Goal: Task Accomplishment & Management: Use online tool/utility

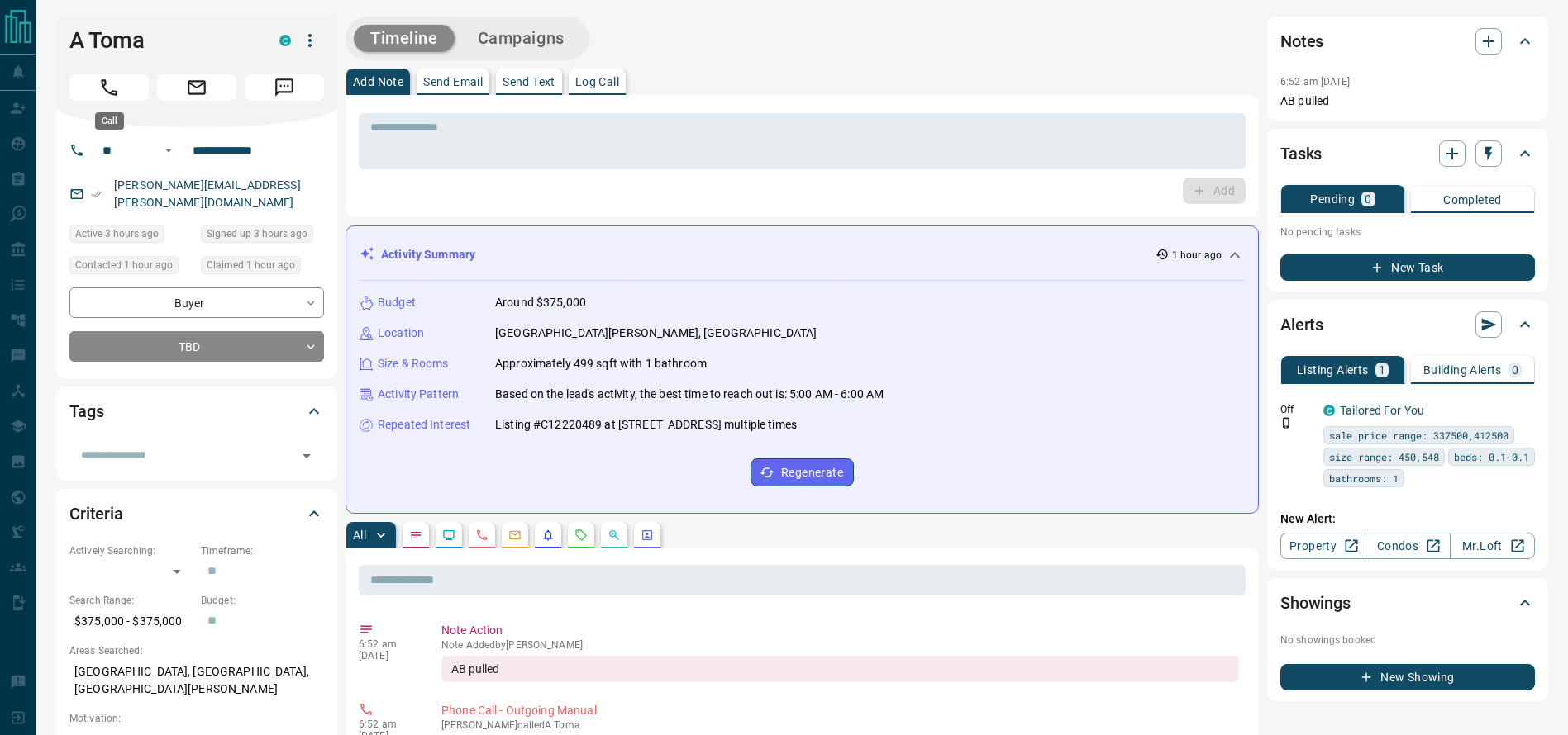
click at [111, 77] on icon "Call" at bounding box center [108, 87] width 21 height 21
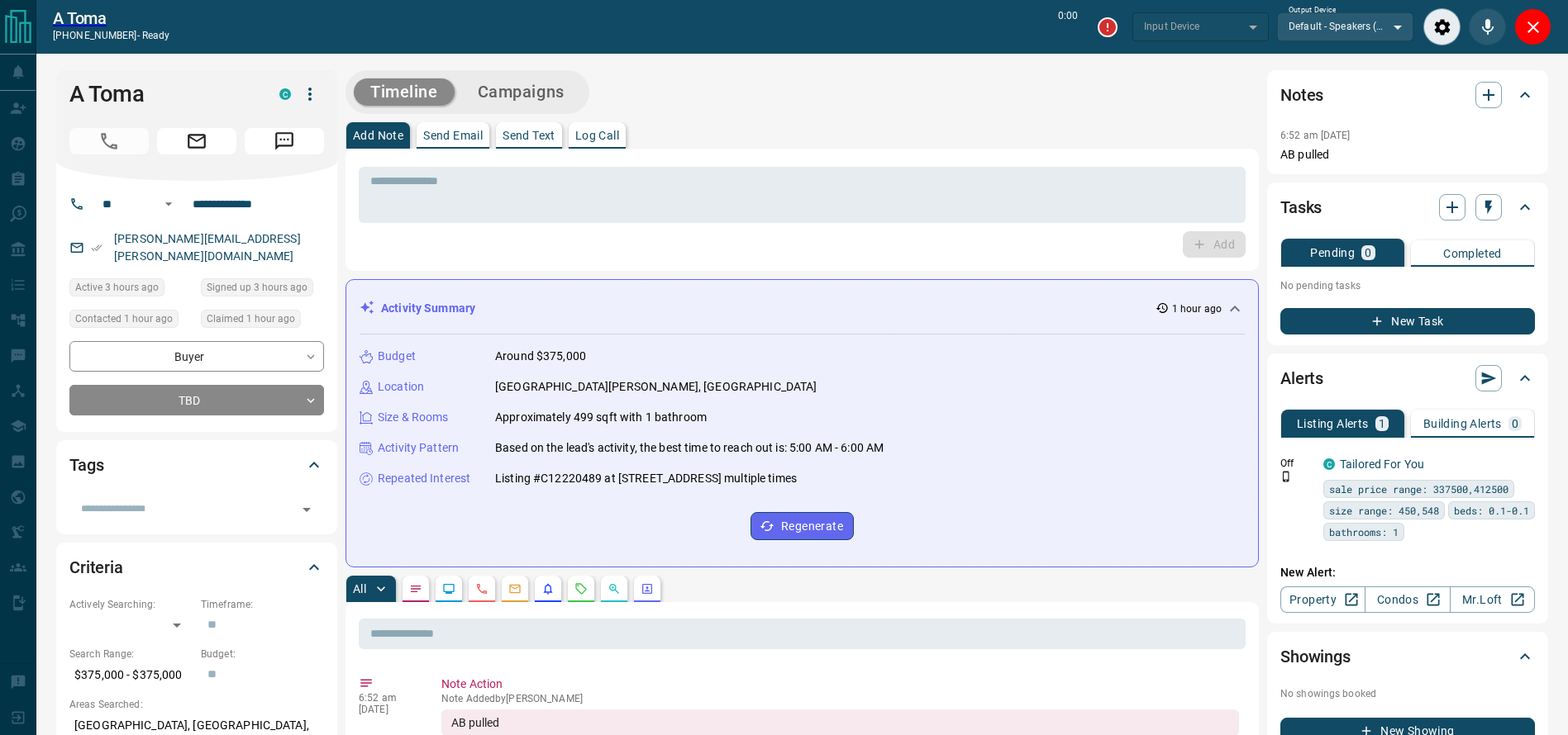
type input "*******"
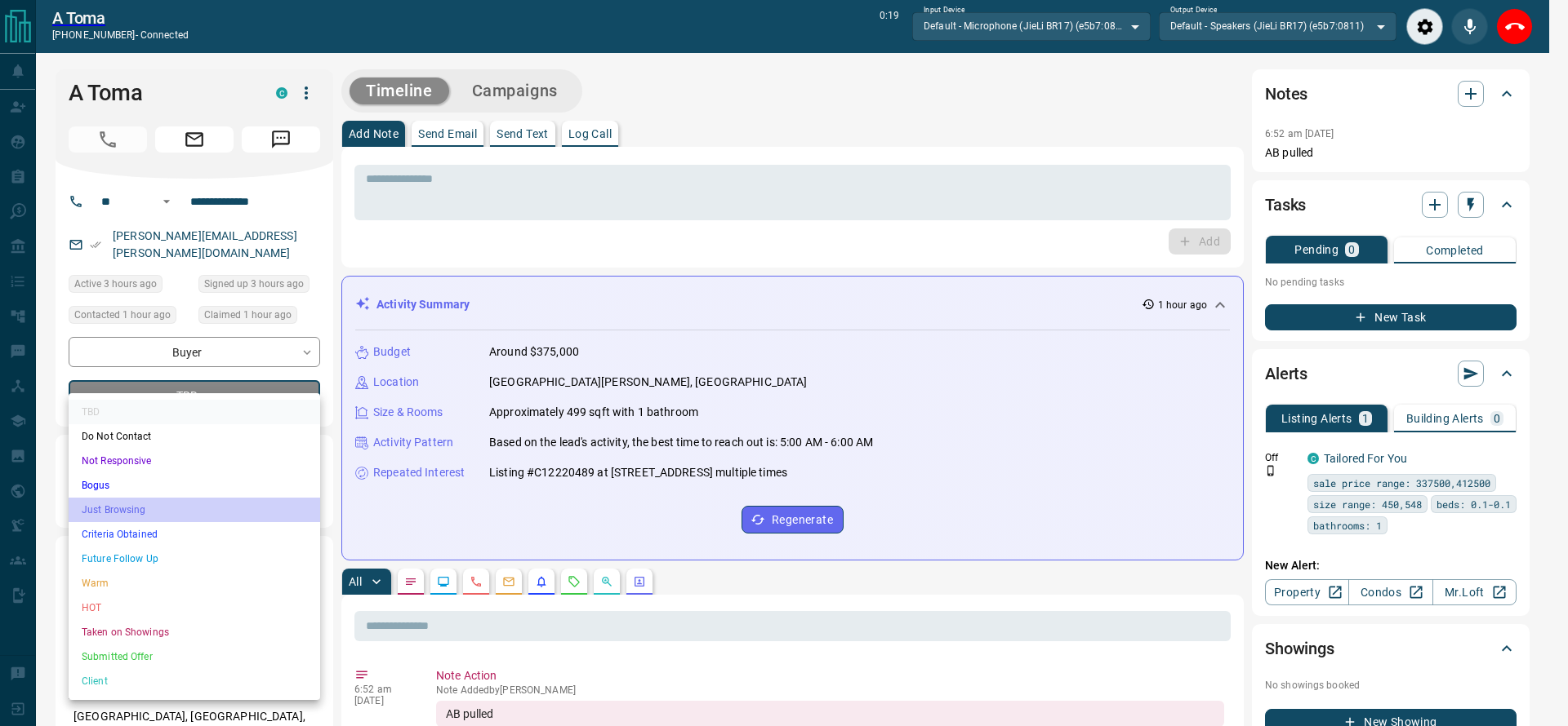
drag, startPoint x: 132, startPoint y: 515, endPoint x: 130, endPoint y: 525, distance: 10.2
click at [131, 520] on li "Just Browsing" at bounding box center [194, 510] width 251 height 25
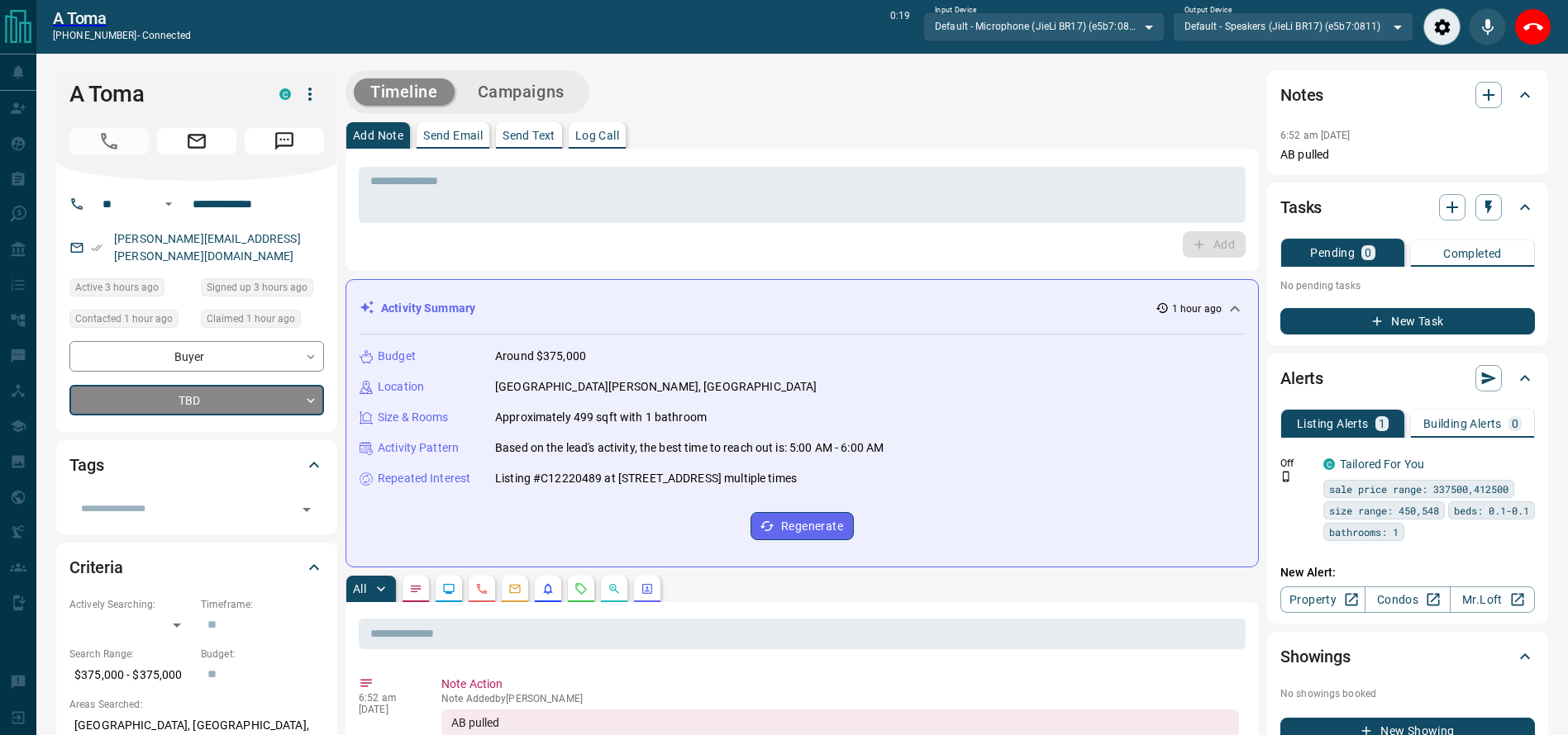
click at [131, 554] on div "Criteria" at bounding box center [187, 567] width 234 height 27
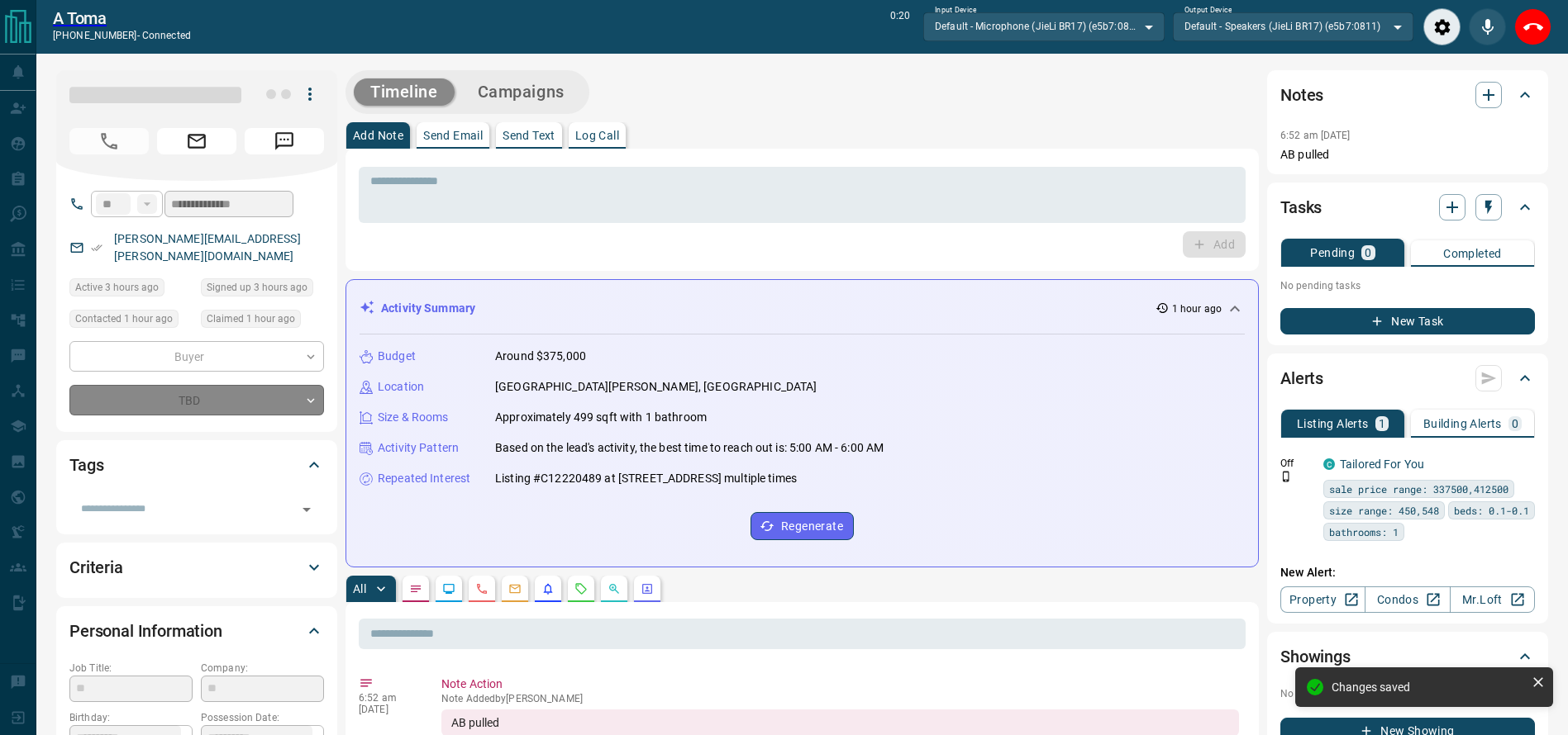
type input "*"
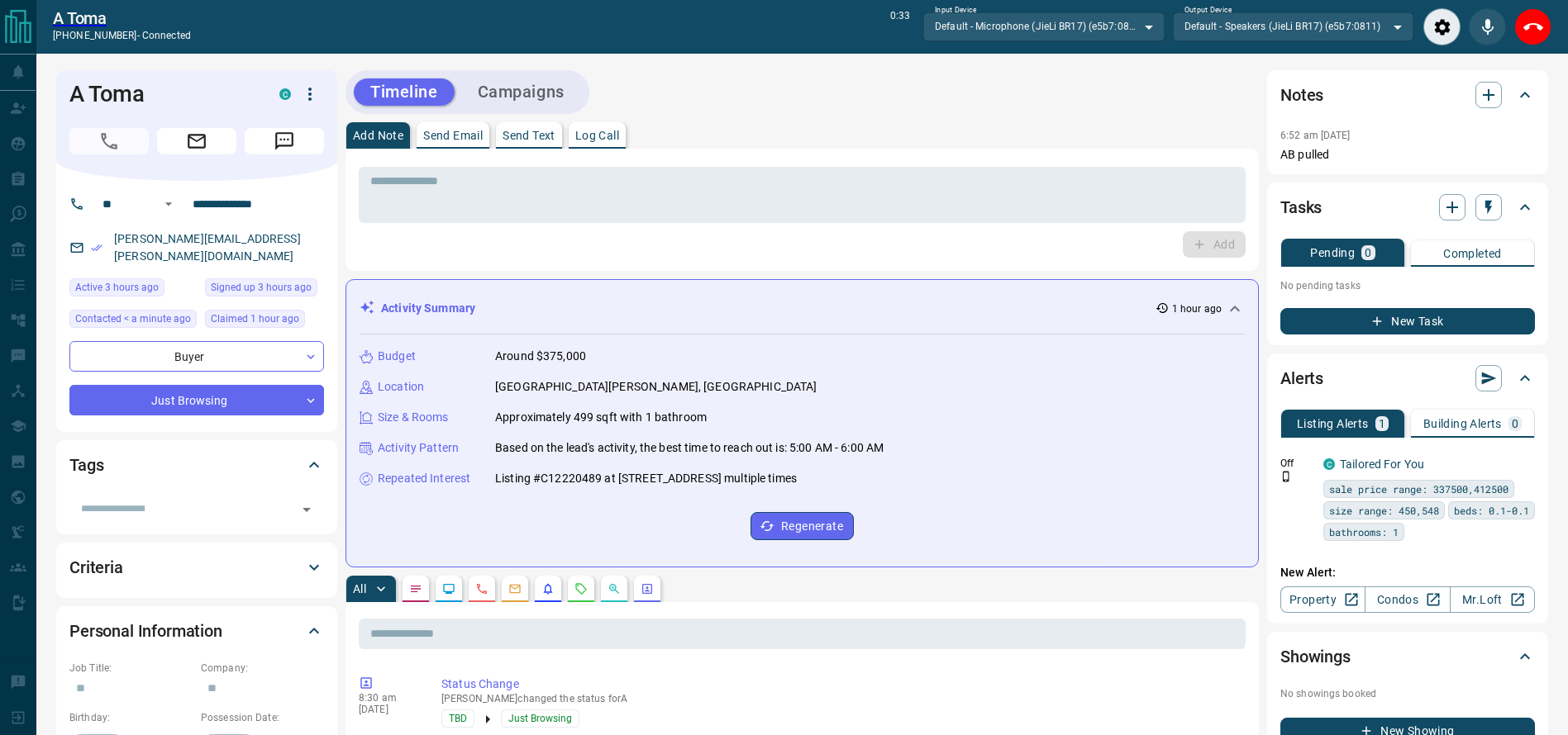
click at [1560, 28] on div "A Toma [PHONE_NUMBER] - connected 0:33 Input Device Default - Microphone (JieLi…" at bounding box center [802, 27] width 1532 height 53
drag, startPoint x: 1543, startPoint y: 26, endPoint x: 1502, endPoint y: 6, distance: 45.6
click at [1541, 26] on button "End Call" at bounding box center [1533, 27] width 37 height 37
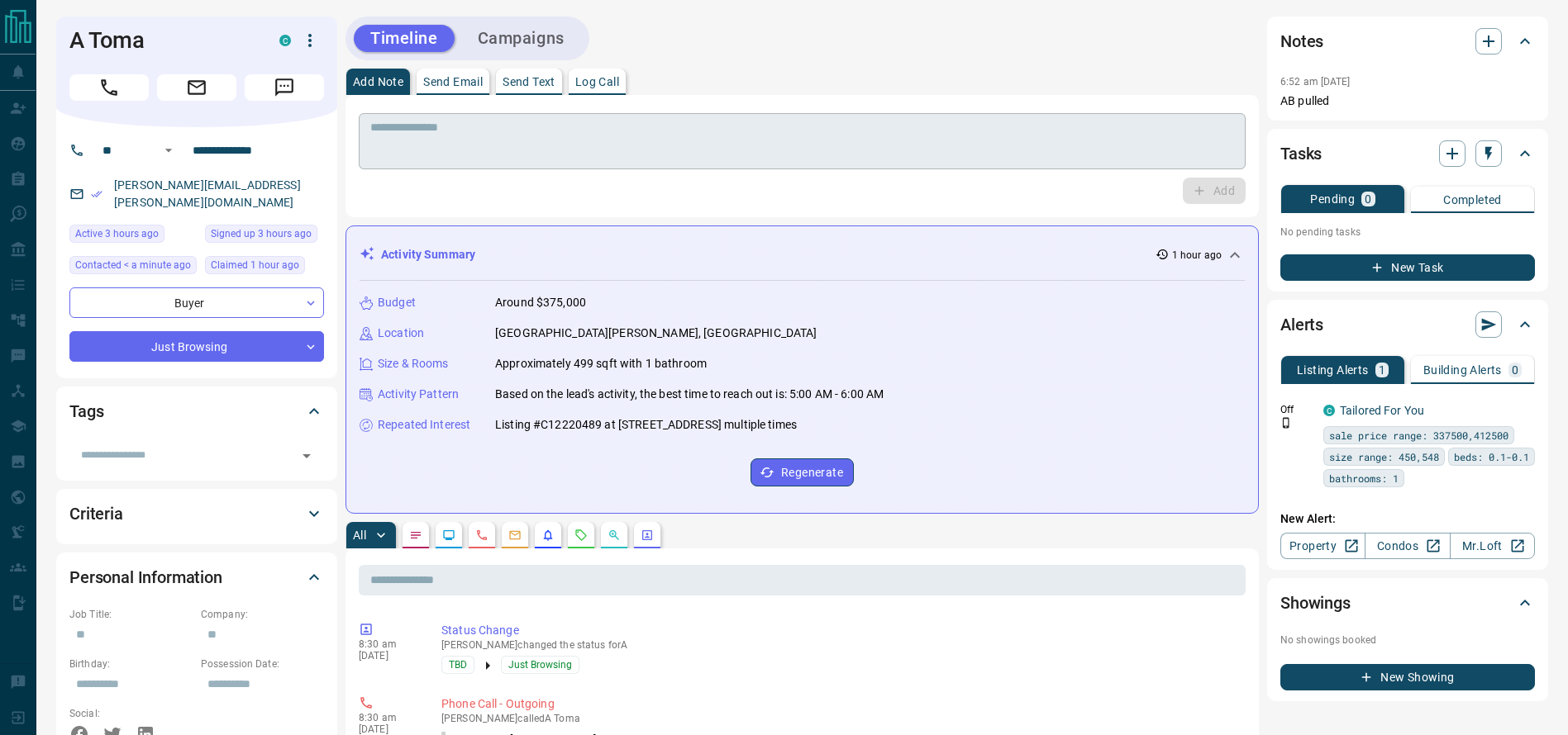
click at [707, 137] on textarea at bounding box center [802, 141] width 864 height 42
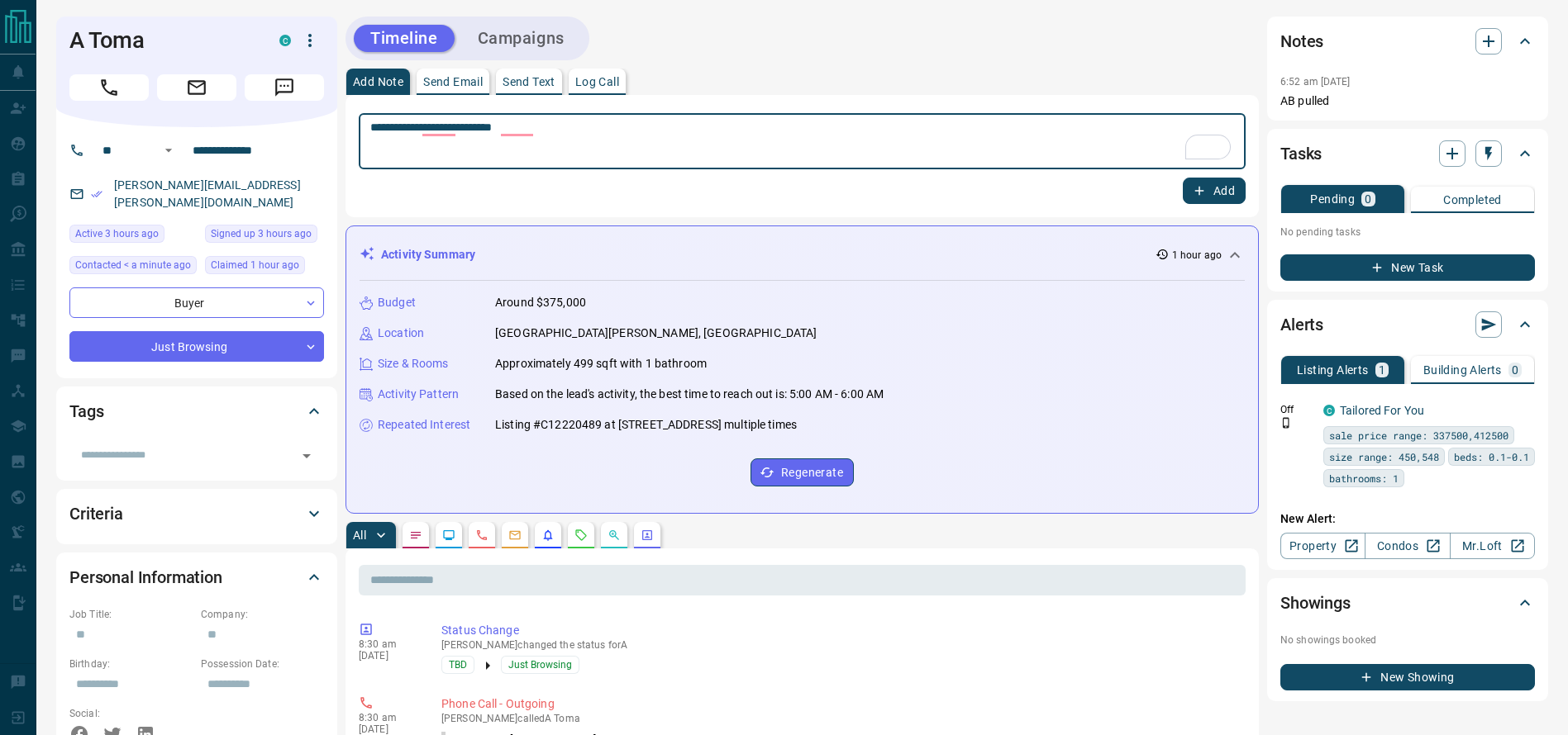
type textarea "**********"
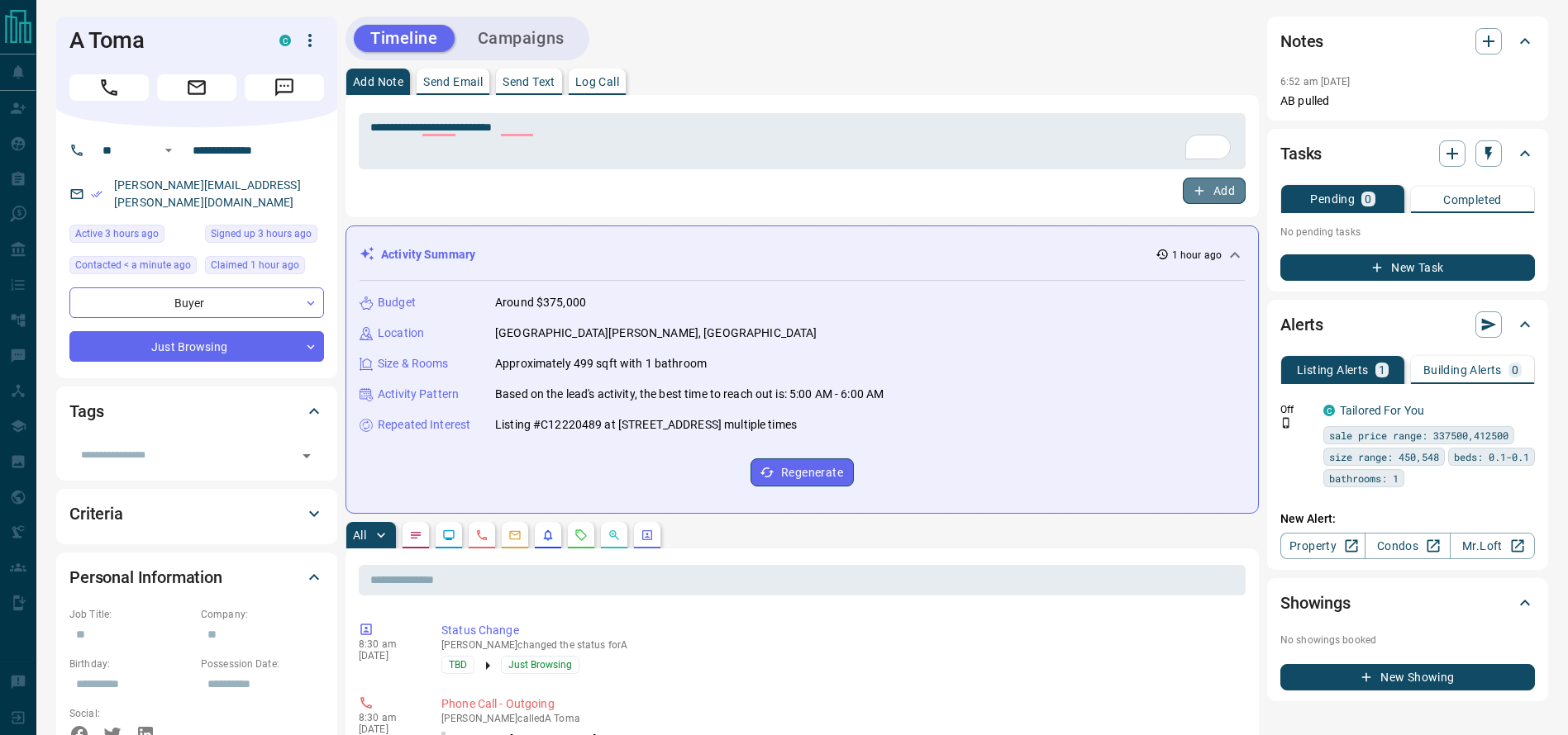
click at [1226, 201] on button "Add" at bounding box center [1214, 190] width 62 height 27
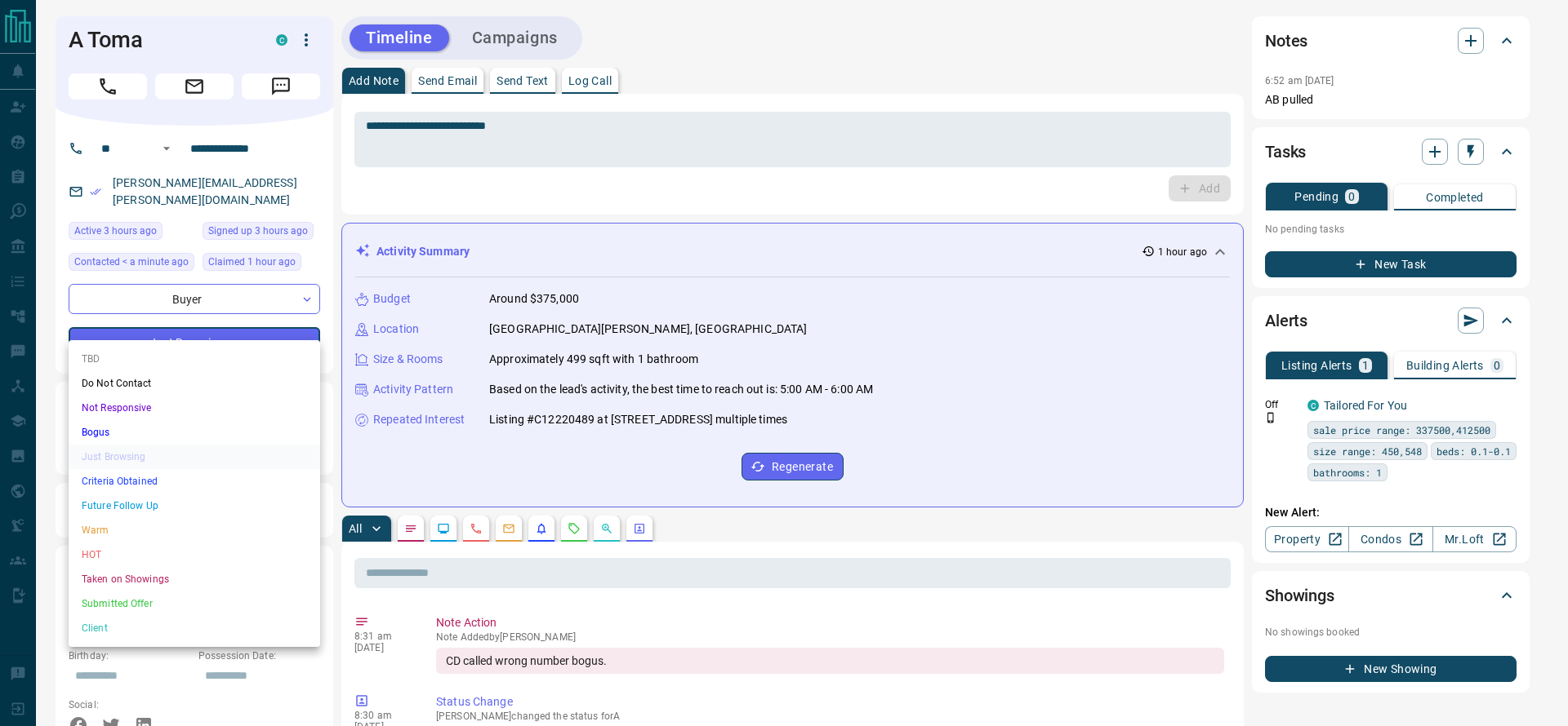
click at [134, 438] on li "Bogus" at bounding box center [194, 432] width 251 height 25
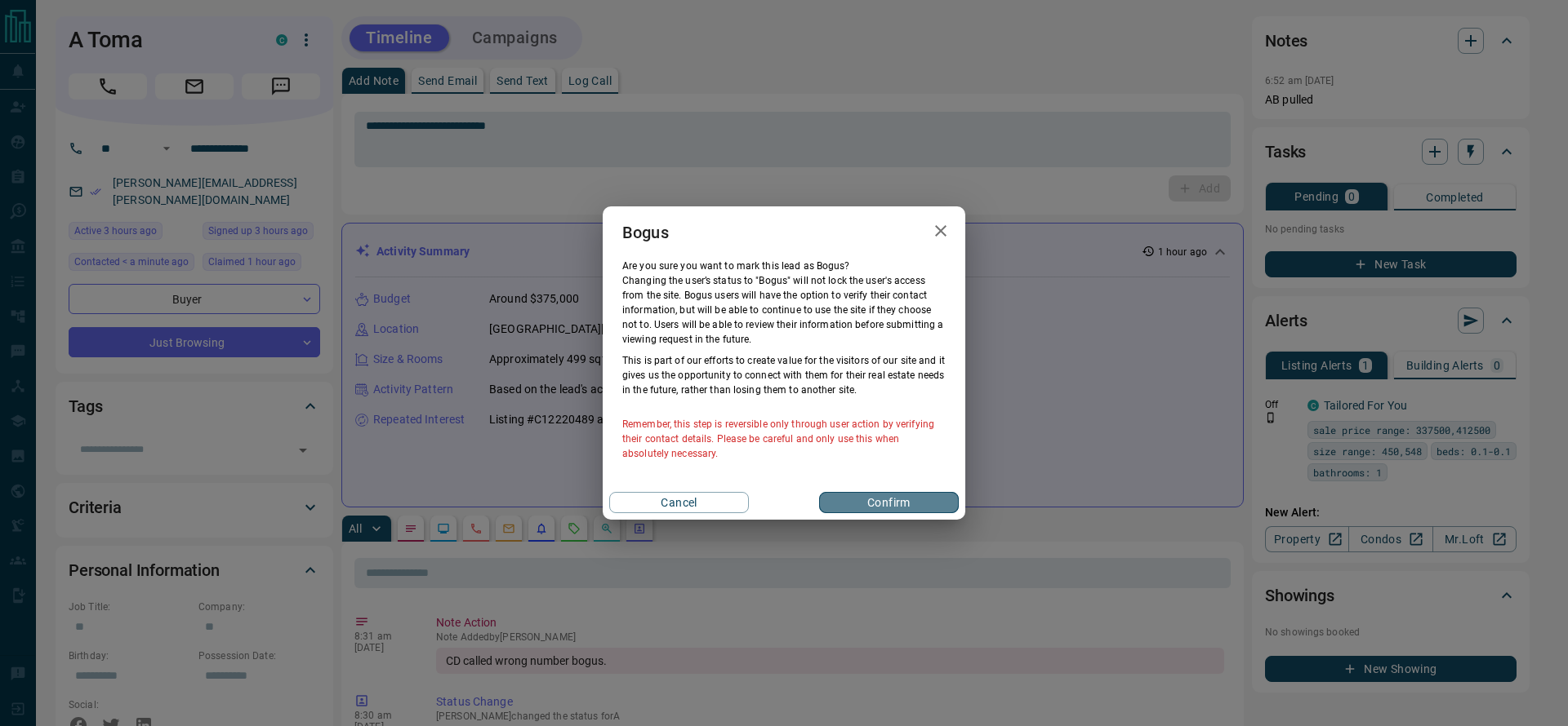
click at [946, 495] on button "Confirm" at bounding box center [889, 502] width 140 height 21
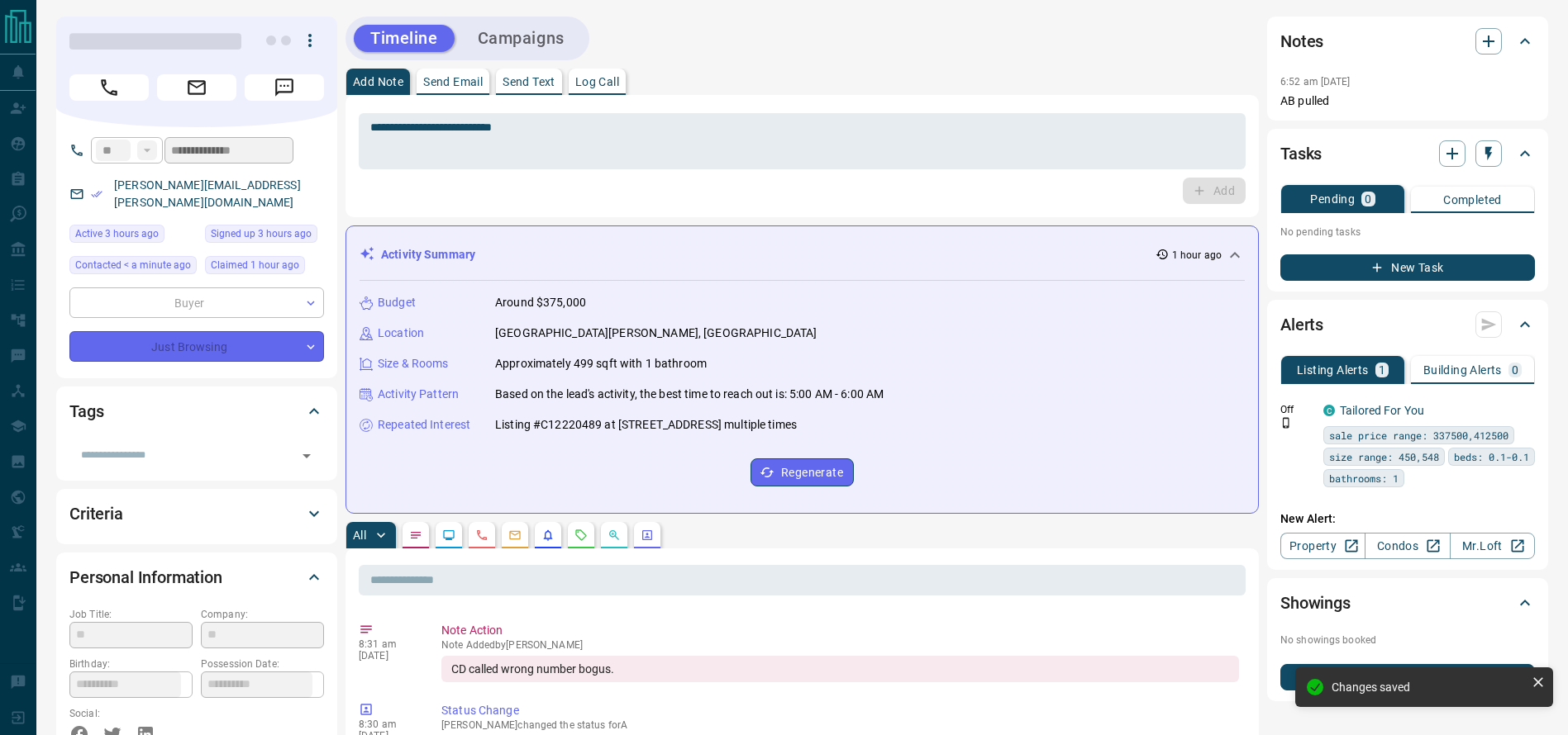
type input "**********"
type input "*"
